Goal: Information Seeking & Learning: Find specific fact

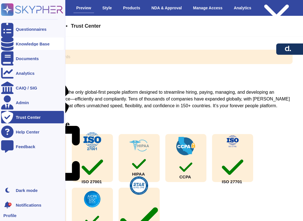
click at [29, 45] on div "Knowledge Base" at bounding box center [33, 44] width 34 height 4
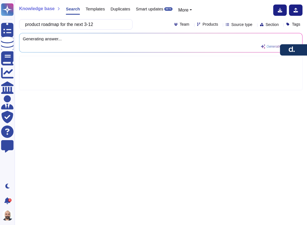
type input "product roadmap for the next 3-12"
click at [96, 24] on input "product roadmap for the next 3-12" at bounding box center [74, 24] width 105 height 10
click at [100, 13] on div "Templates" at bounding box center [92, 10] width 25 height 11
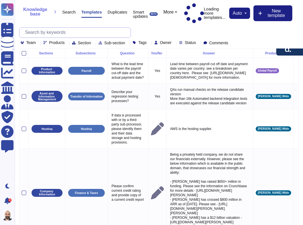
click at [115, 31] on input "text" at bounding box center [76, 33] width 108 height 10
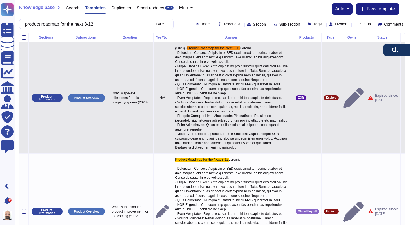
type input "product roadmap for the next 3-12"
click at [307, 98] on icon at bounding box center [403, 98] width 0 height 0
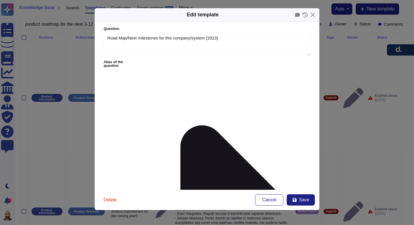
type textarea "Road Map/Next milestones for this company/system (2023)"
type textarea "(2023) - Product Roadmap for the Next 3-12 Months: - Amendments Tracker: Implem…"
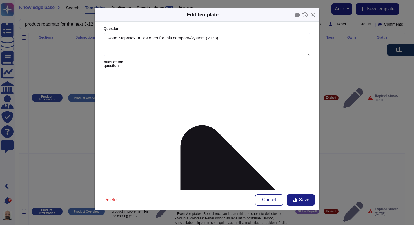
paste textarea "product roadmap for the next 3-12"
type textarea "product roadmap for the next 3-12"
click at [152, 38] on textarea "Road Map/Next milestones for this company/system (2023)" at bounding box center [207, 44] width 207 height 23
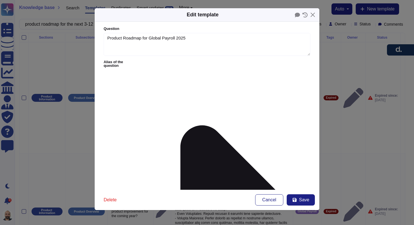
type textarea "Product Roadmap for Global Payroll 2025"
paste textarea "But here is a high level summary 13:49 Real-time payroll calculations in 53+ co…"
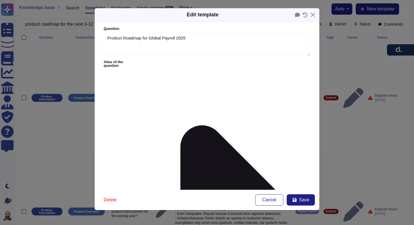
type textarea "Here is a high level summary of our Global Payroll product roadmap for 2025. - …"
click at [257, 110] on div "Global Payroll" at bounding box center [275, 111] width 45 height 5
click at [245, 98] on icon at bounding box center [246, 98] width 3 height 2
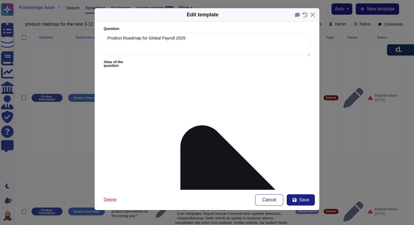
type input "sudhee"
click at [197, 99] on span "[PERSON_NAME]" at bounding box center [203, 97] width 35 height 5
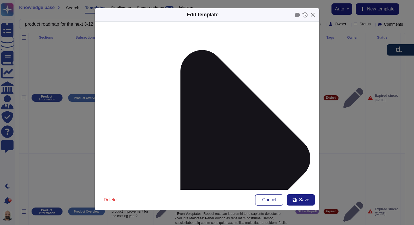
scroll to position [80, 0]
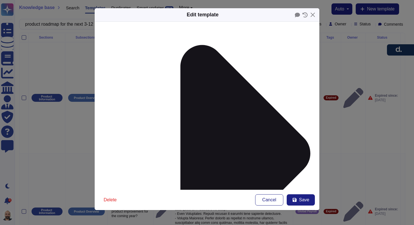
click at [137, 156] on div "From [DATE]" at bounding box center [133, 160] width 50 height 13
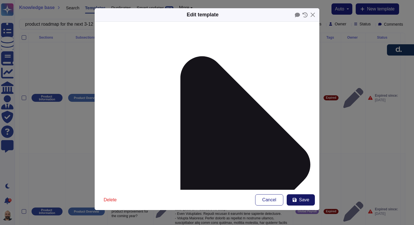
click at [294, 199] on icon at bounding box center [294, 200] width 5 height 5
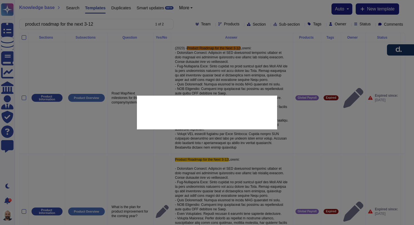
type textarea "Road Map/Next milestones for this company/system (2023)"
type textarea "(2023) - Product Roadmap for the Next 3-12 Months: - Amendments Tracker: Implem…"
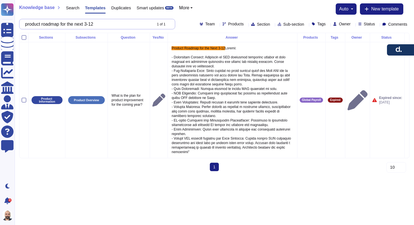
click at [119, 25] on input "product roadmap for the next 3-12" at bounding box center [87, 24] width 130 height 10
click at [111, 25] on input "product roadmap for the next 3-12" at bounding box center [87, 24] width 130 height 10
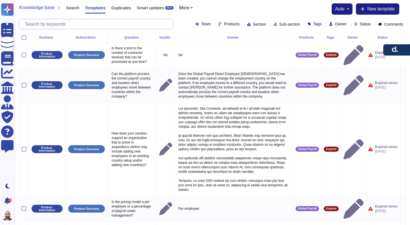
click at [111, 25] on input "text" at bounding box center [97, 24] width 151 height 10
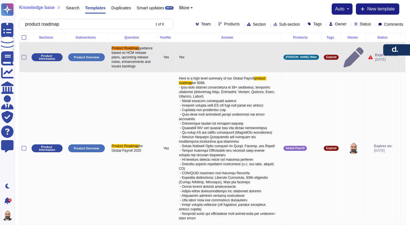
click at [307, 57] on icon at bounding box center [403, 57] width 0 height 0
type input "product roadmap"
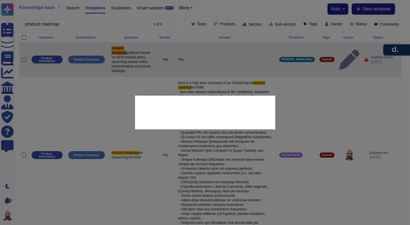
type textarea "Product Roadmap guidance based on HCM release plans, upcoming release notes, en…"
type textarea "Yes"
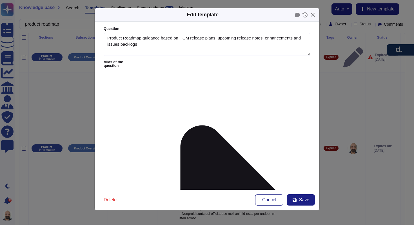
type textarea "Product Roadmap guidance based on HCM release plans, upcoming release notes, en…"
type textarea "Yes"
click at [111, 197] on button "Delete" at bounding box center [110, 199] width 22 height 11
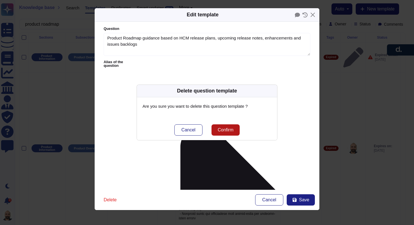
click at [227, 132] on span "Confirm" at bounding box center [226, 130] width 16 height 5
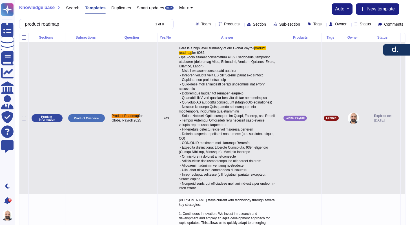
click at [307, 118] on icon at bounding box center [403, 118] width 0 height 0
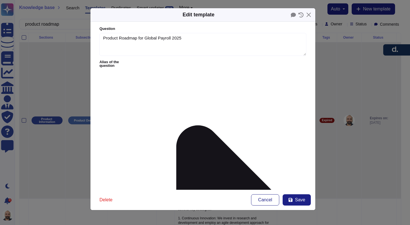
type textarea "Product Roadmap for Global Payroll 2025"
type textarea "Here is a high level summary of our Global Payroll product roadmap for 2025. - …"
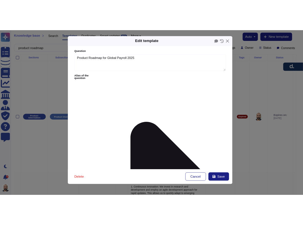
scroll to position [33, 0]
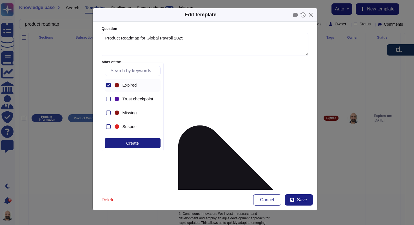
click at [117, 88] on div at bounding box center [117, 85] width 7 height 7
click at [250, 128] on form "Question Product Roadmap for Global Payroll 2025 Alias of the question Answer Y…" at bounding box center [205, 106] width 225 height 168
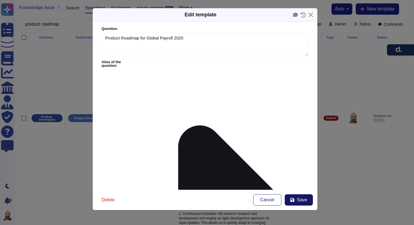
click at [296, 195] on button "Save" at bounding box center [299, 199] width 28 height 11
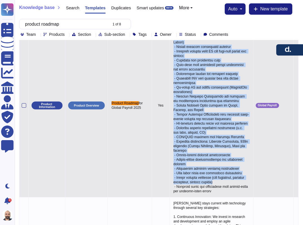
scroll to position [52, 0]
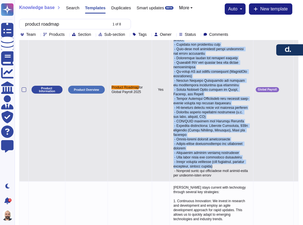
drag, startPoint x: 173, startPoint y: 54, endPoint x: 232, endPoint y: 170, distance: 130.0
click at [232, 170] on p "Here is a high level summary of our Global Payroll product roadmap" at bounding box center [211, 89] width 79 height 179
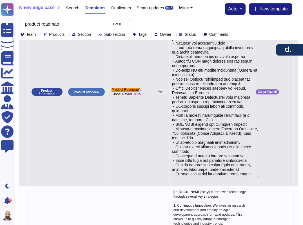
type textarea "Here is a high level summary of our Global Payroll product roadmap for 2025. - …"
click at [199, 156] on textarea at bounding box center [215, 88] width 87 height 177
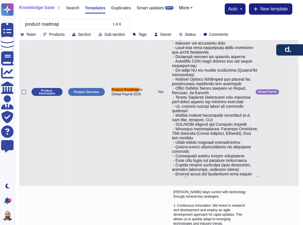
click at [199, 156] on textarea at bounding box center [215, 88] width 87 height 177
